Goal: Task Accomplishment & Management: Manage account settings

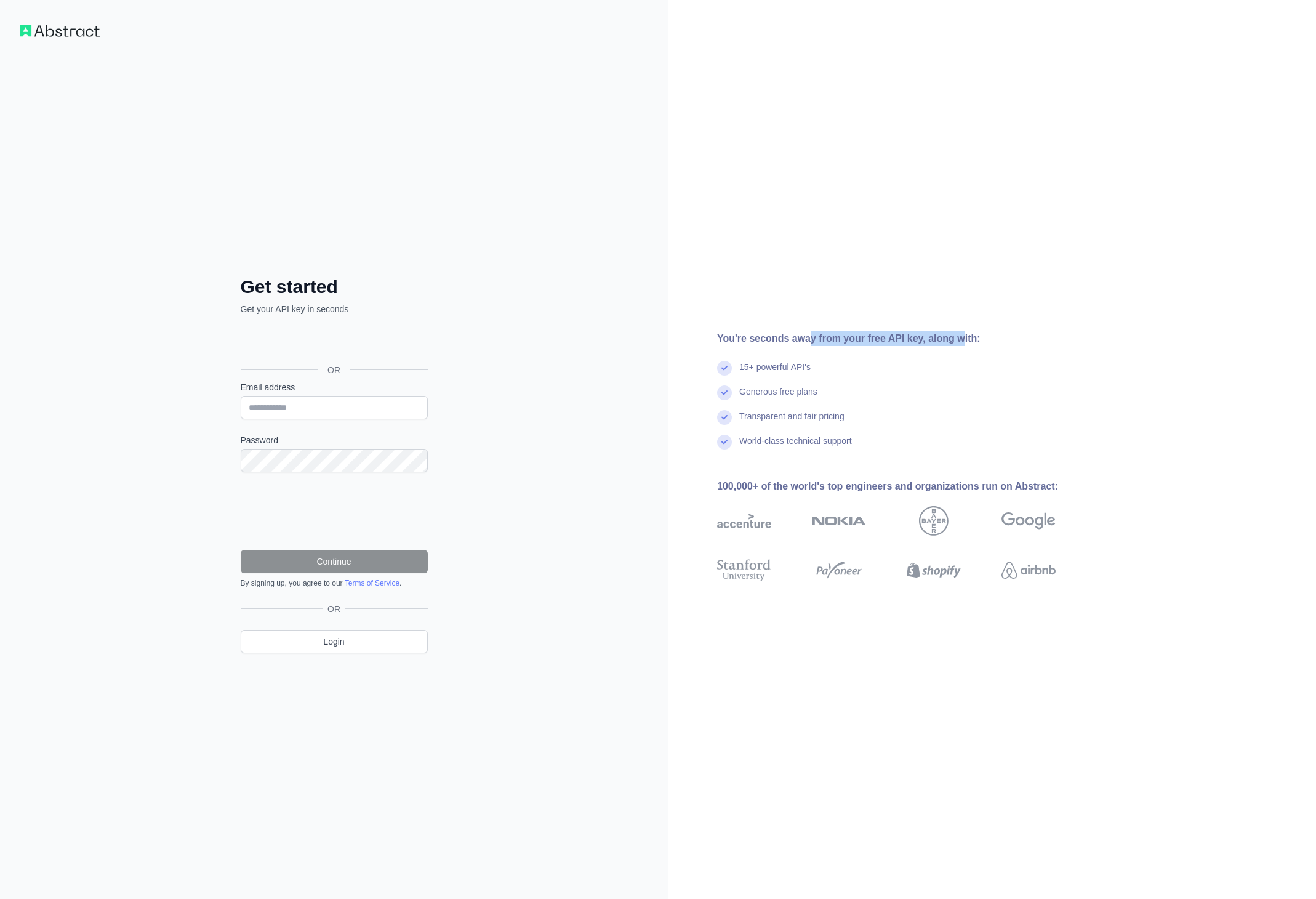
drag, startPoint x: 0, startPoint y: 0, endPoint x: 951, endPoint y: 334, distance: 1007.9
click at [950, 334] on div "You're seconds away from your free API key, along with: 15+ powerful API's Gene…" at bounding box center [993, 449] width 648 height 899
click at [951, 334] on div "You're seconds away from your free API key, along with:" at bounding box center [906, 338] width 378 height 15
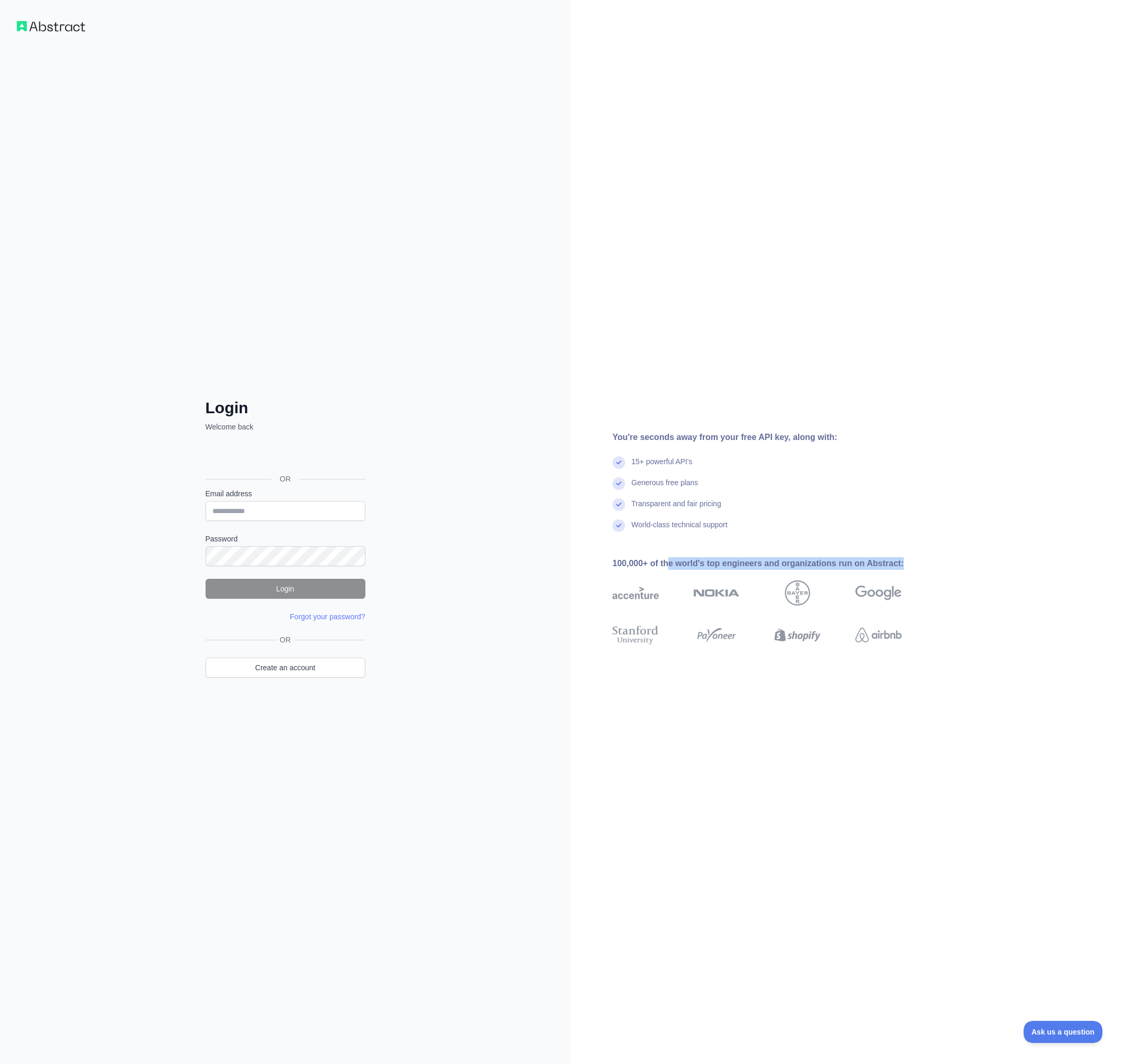
drag, startPoint x: 665, startPoint y: 558, endPoint x: 901, endPoint y: 563, distance: 236.1
click at [901, 563] on div "100,000+ of the world's top engineers and organizations run on Abstract:" at bounding box center [774, 563] width 323 height 13
